Goal: Information Seeking & Learning: Compare options

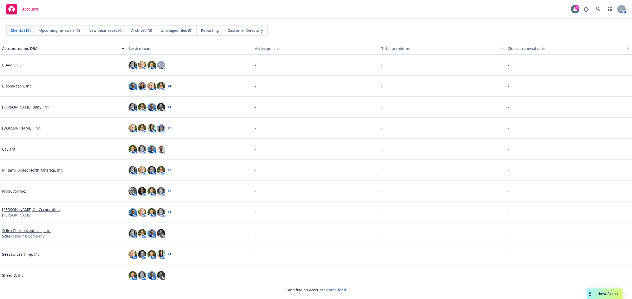
click at [600, 295] on span "Nova Assist" at bounding box center [607, 294] width 21 height 4
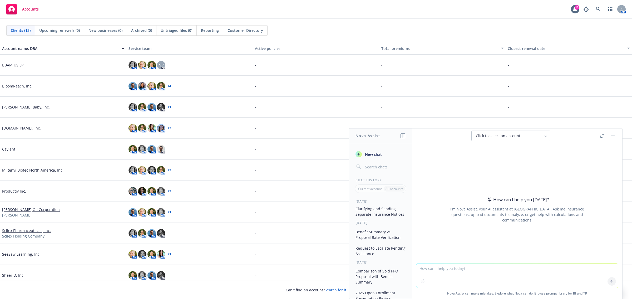
scroll to position [39, 0]
click at [388, 236] on button "Benefit Summary vs Proposal Rate Verification" at bounding box center [380, 231] width 54 height 14
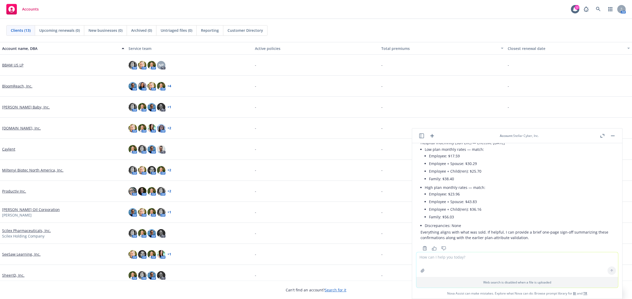
scroll to position [543, 0]
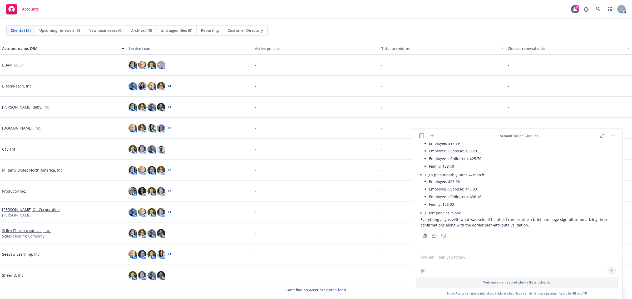
click at [612, 136] on rect "button" at bounding box center [613, 136] width 4 height 1
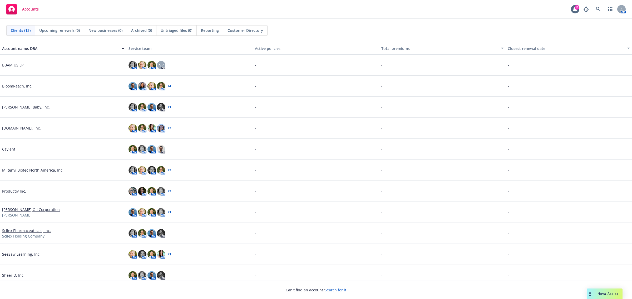
click at [609, 293] on span "Nova Assist" at bounding box center [607, 294] width 21 height 4
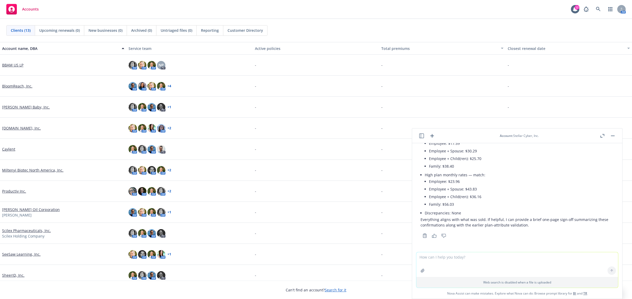
click at [601, 136] on icon "button" at bounding box center [602, 136] width 4 height 4
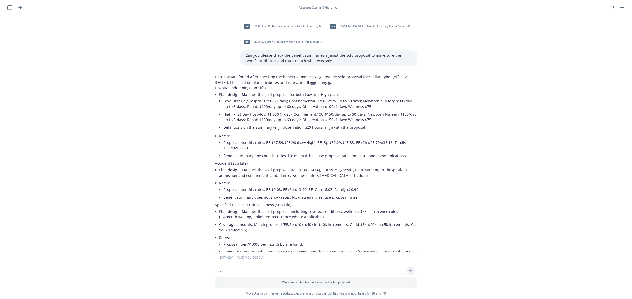
scroll to position [0, 0]
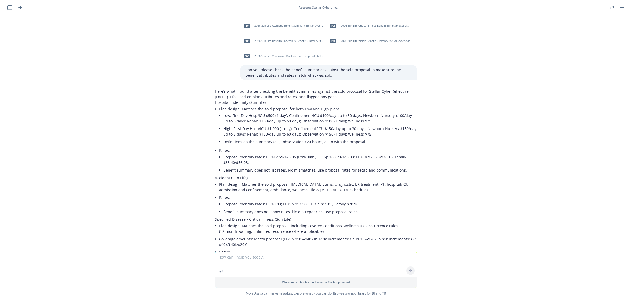
click at [286, 56] on span "2026 Sun Life Vision and Worksite Sold Proposal Stellar Cyber (2).pdf" at bounding box center [288, 55] width 69 height 3
drag, startPoint x: 79, startPoint y: 15, endPoint x: 50, endPoint y: 40, distance: 37.9
click at [50, 40] on div "pdf 2026 Sun Life Accident Benefit Summary Stellar Cyber.pdf pdf 2026 Sun Life …" at bounding box center [315, 133] width 631 height 237
click at [453, 147] on div "pdf 2026 Sun Life Accident Benefit Summary Stellar Cyber.pdf pdf 2026 Sun Life …" at bounding box center [315, 133] width 631 height 237
click at [623, 7] on icon "button" at bounding box center [622, 7] width 4 height 1
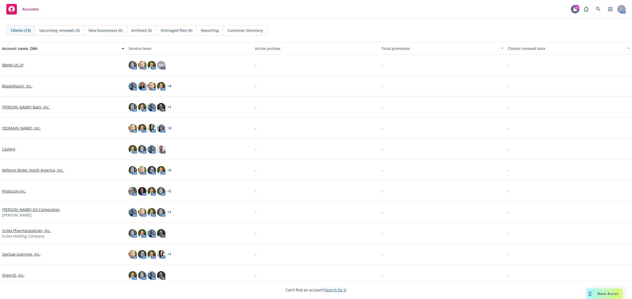
click at [7, 149] on link "Caylent" at bounding box center [8, 150] width 13 height 6
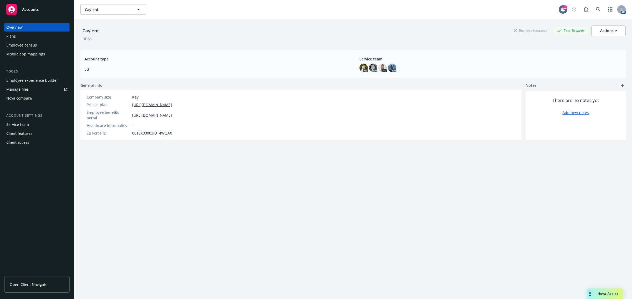
click at [26, 33] on div "Plans" at bounding box center [36, 36] width 61 height 8
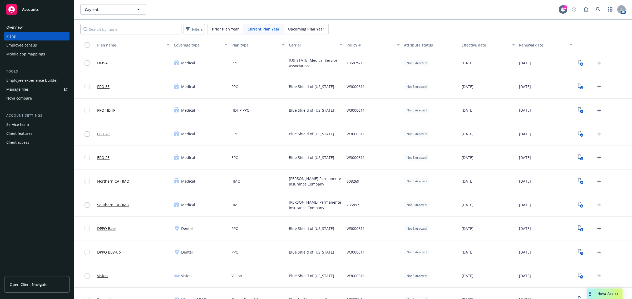
click at [22, 99] on div "Nova compare" at bounding box center [19, 98] width 26 height 8
